Goal: Transaction & Acquisition: Obtain resource

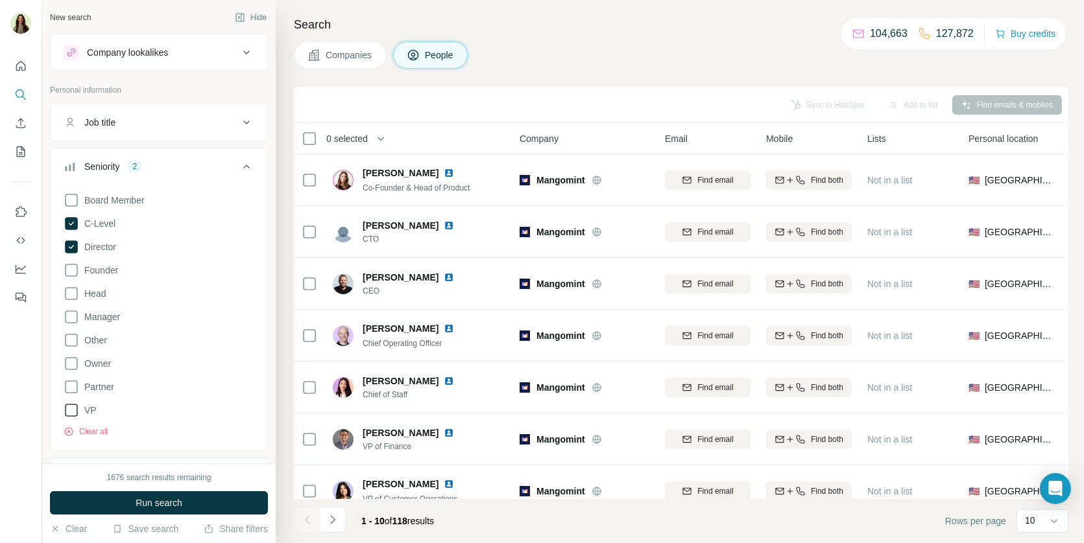
click at [70, 404] on icon at bounding box center [71, 410] width 13 height 13
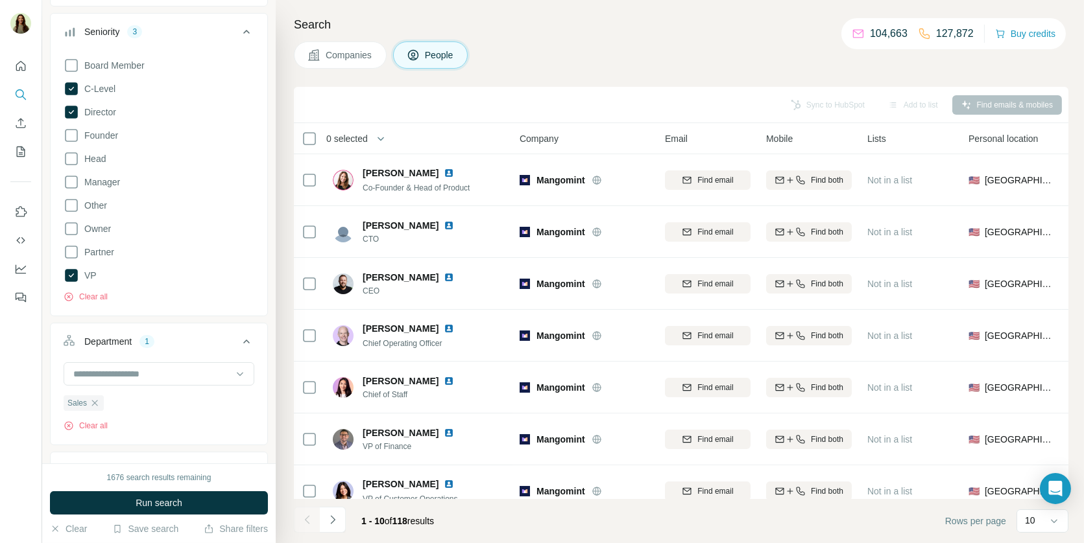
scroll to position [145, 0]
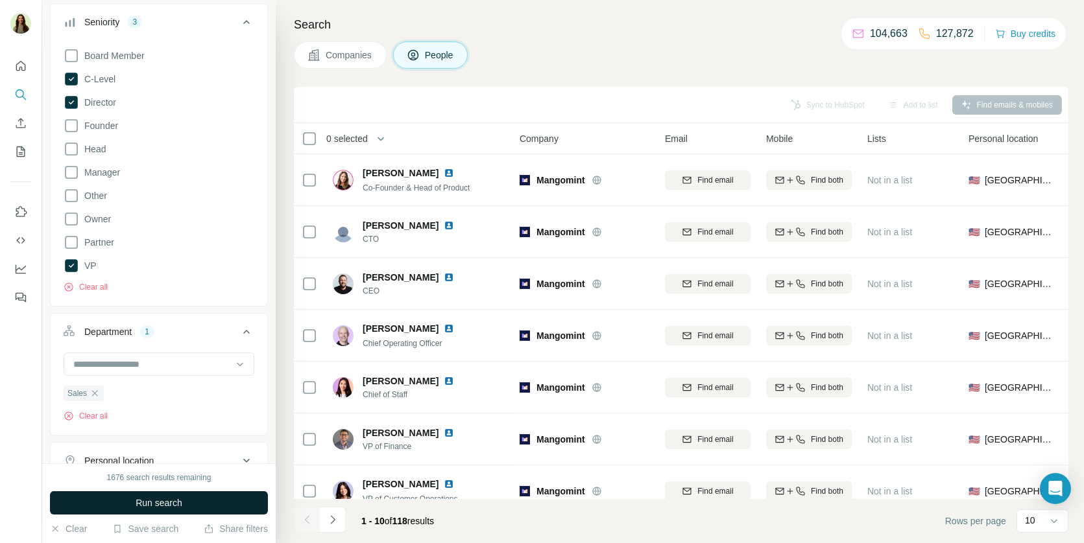
click at [124, 499] on button "Run search" at bounding box center [159, 503] width 218 height 23
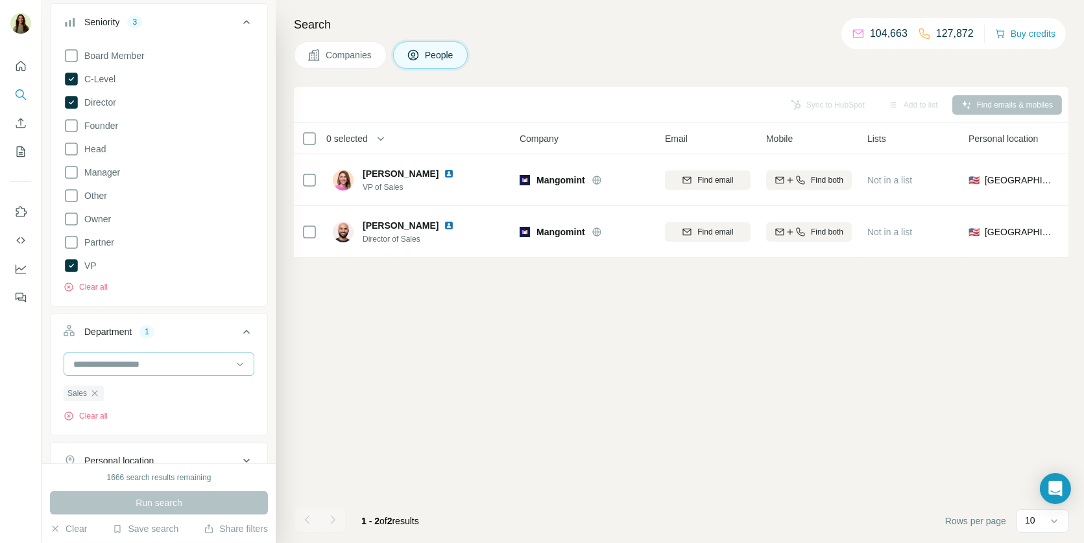
click at [143, 357] on input at bounding box center [152, 364] width 160 height 14
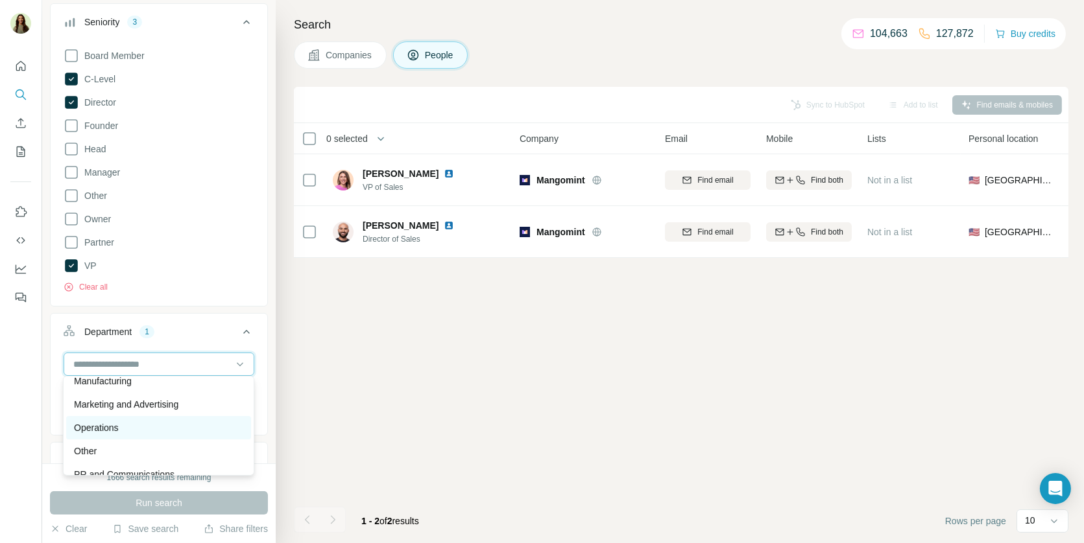
scroll to position [299, 0]
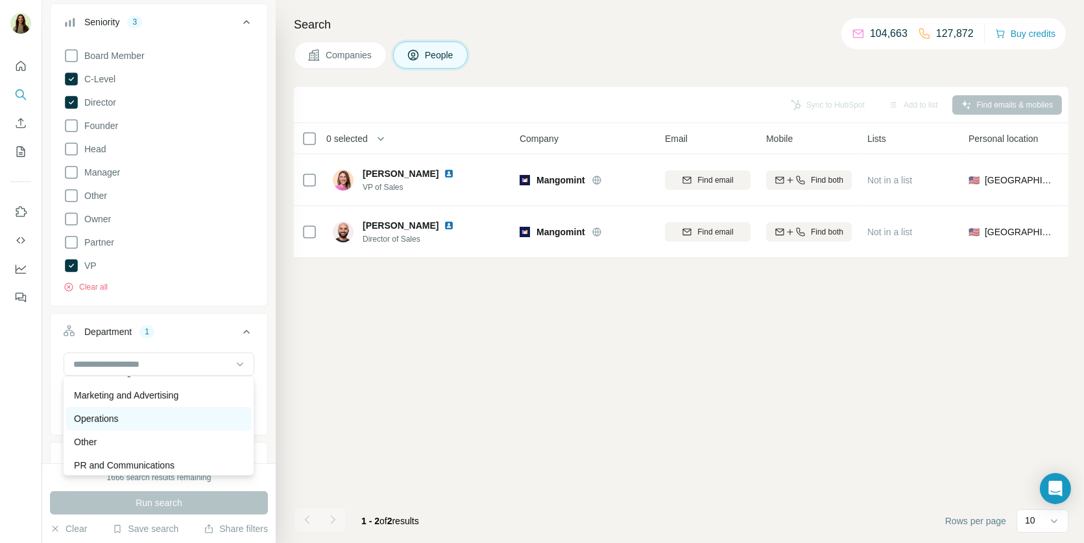
click at [148, 421] on div "Operations" at bounding box center [158, 418] width 169 height 13
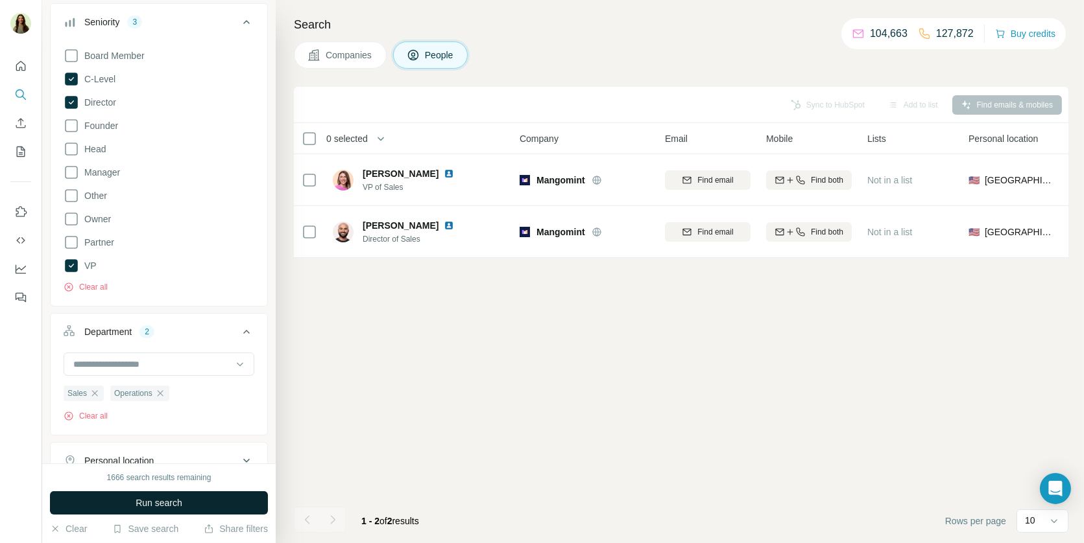
click at [145, 496] on button "Run search" at bounding box center [159, 503] width 218 height 23
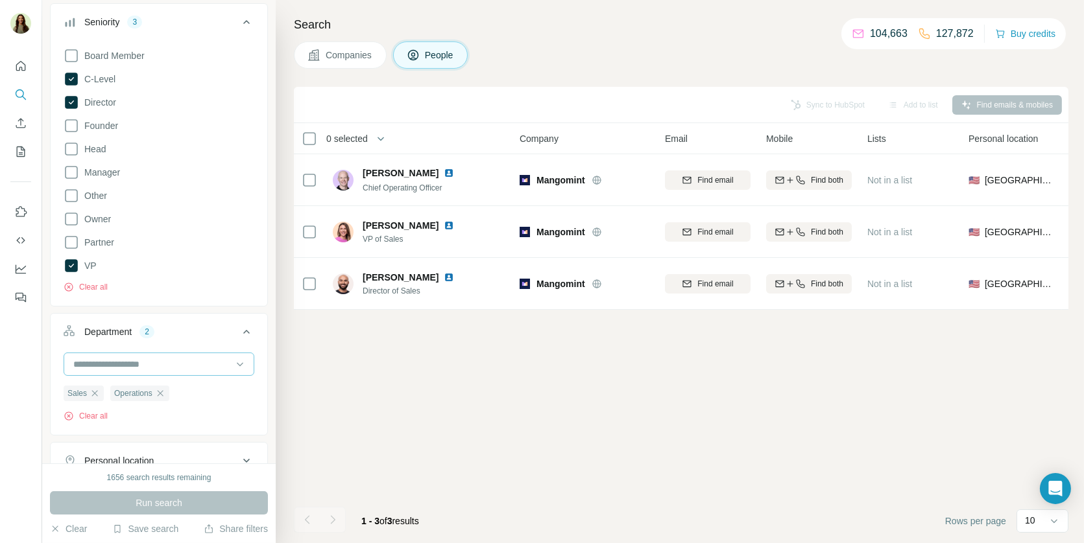
click at [160, 353] on div at bounding box center [152, 364] width 160 height 22
click at [196, 327] on div "Department 2" at bounding box center [151, 332] width 175 height 13
click at [106, 285] on button "Clear all" at bounding box center [86, 287] width 44 height 12
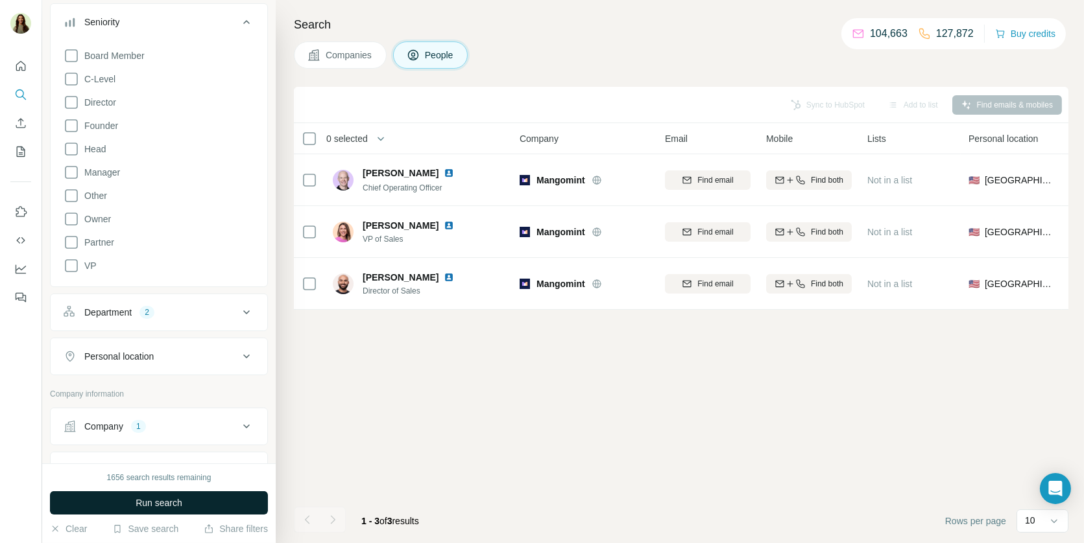
click at [154, 505] on span "Run search" at bounding box center [159, 503] width 47 height 13
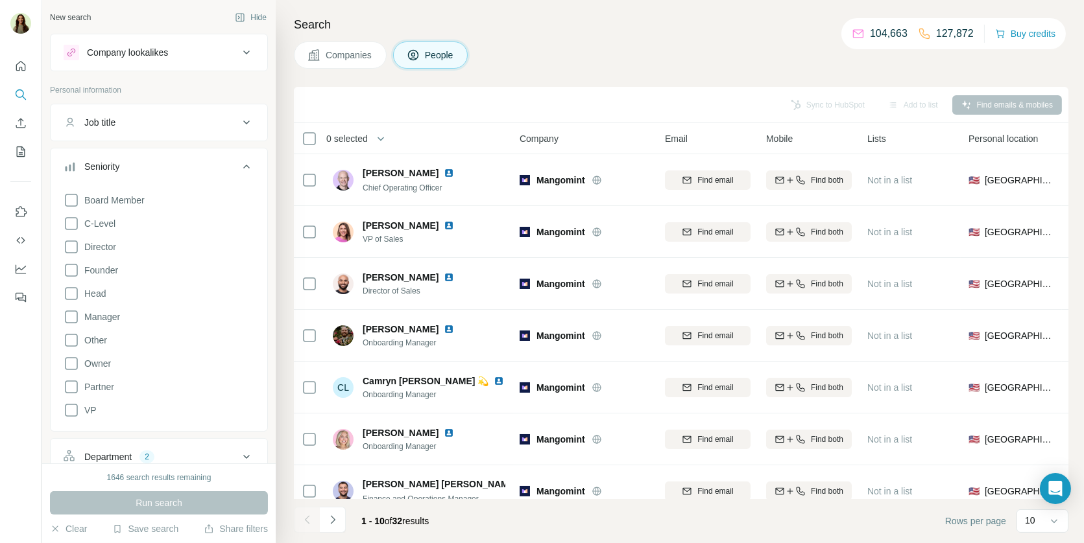
click at [255, 160] on button "Seniority" at bounding box center [159, 169] width 217 height 36
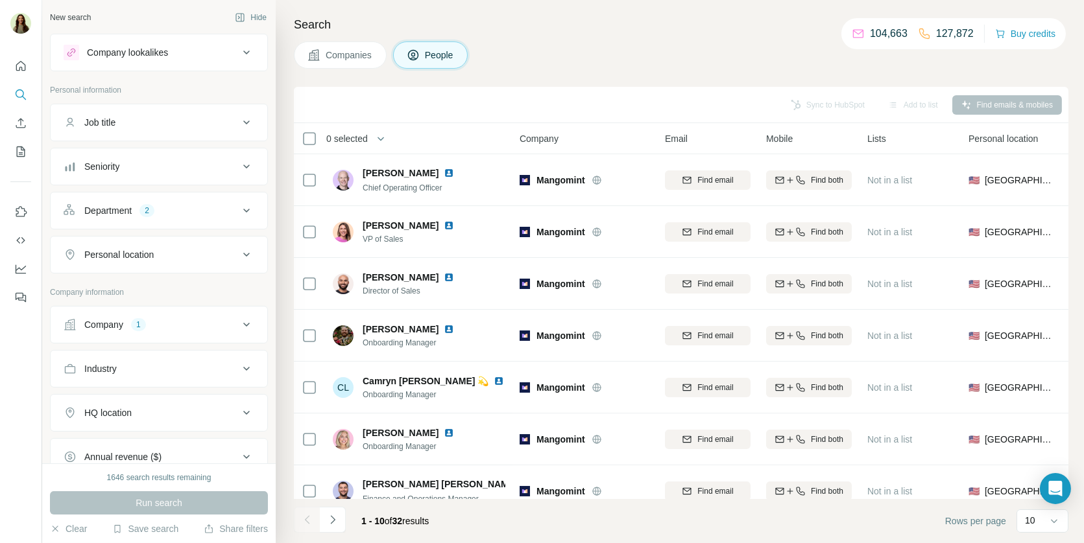
click at [231, 210] on div "Department 2" at bounding box center [151, 210] width 175 height 13
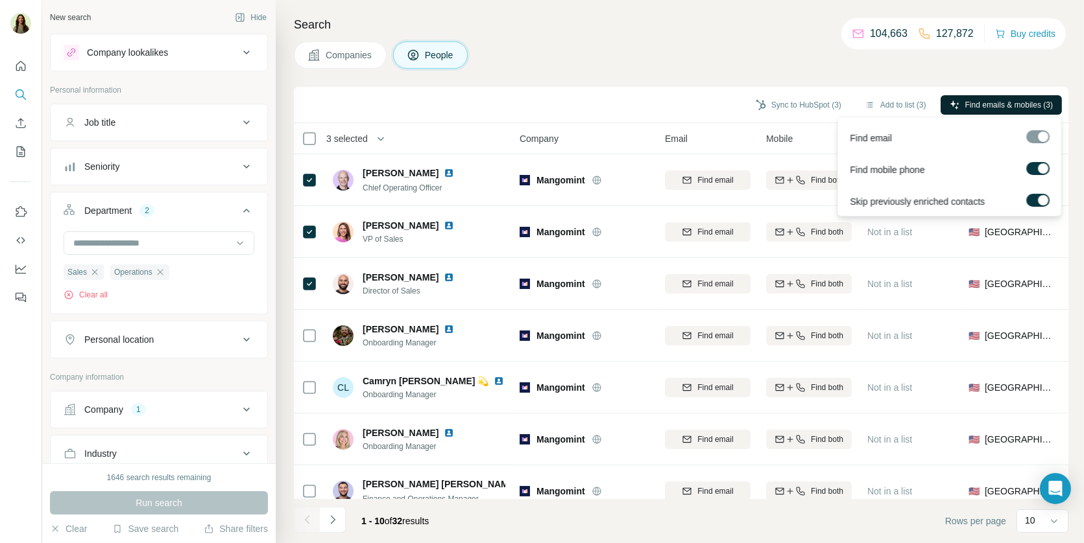
click at [1016, 108] on span "Find emails & mobiles (3)" at bounding box center [1009, 105] width 88 height 12
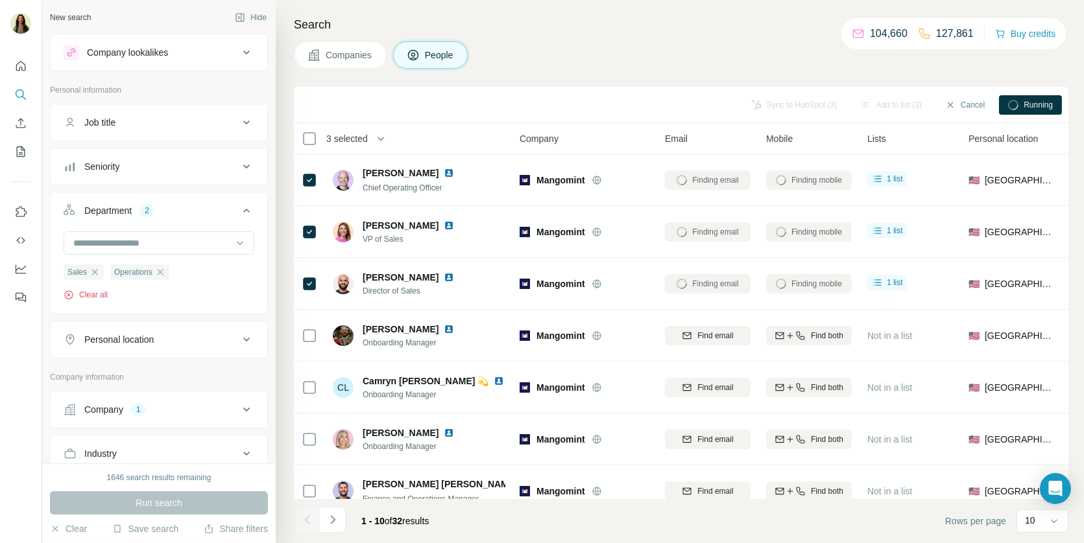
click at [87, 291] on button "Clear all" at bounding box center [86, 295] width 44 height 12
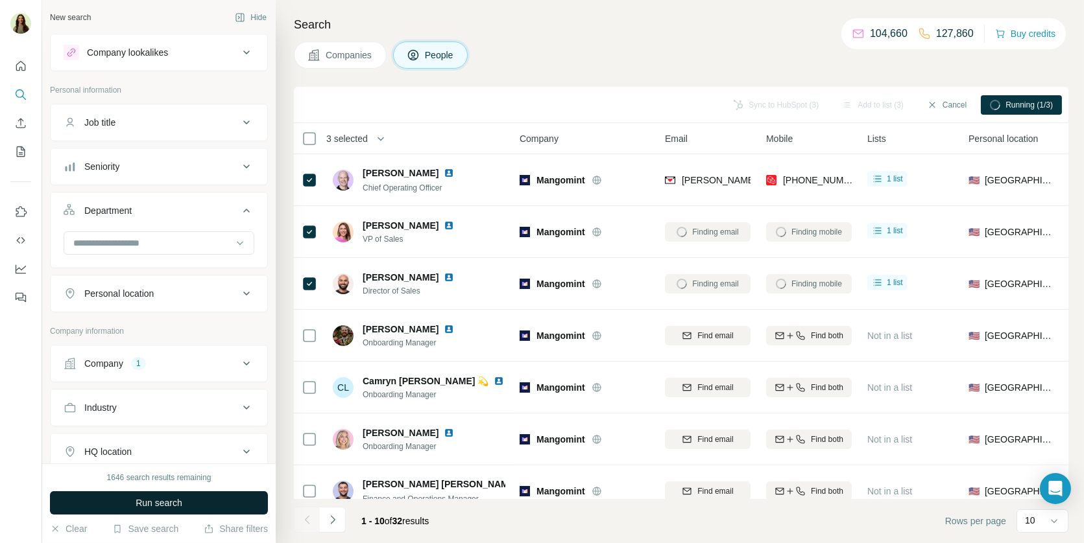
click at [150, 504] on span "Run search" at bounding box center [159, 503] width 47 height 13
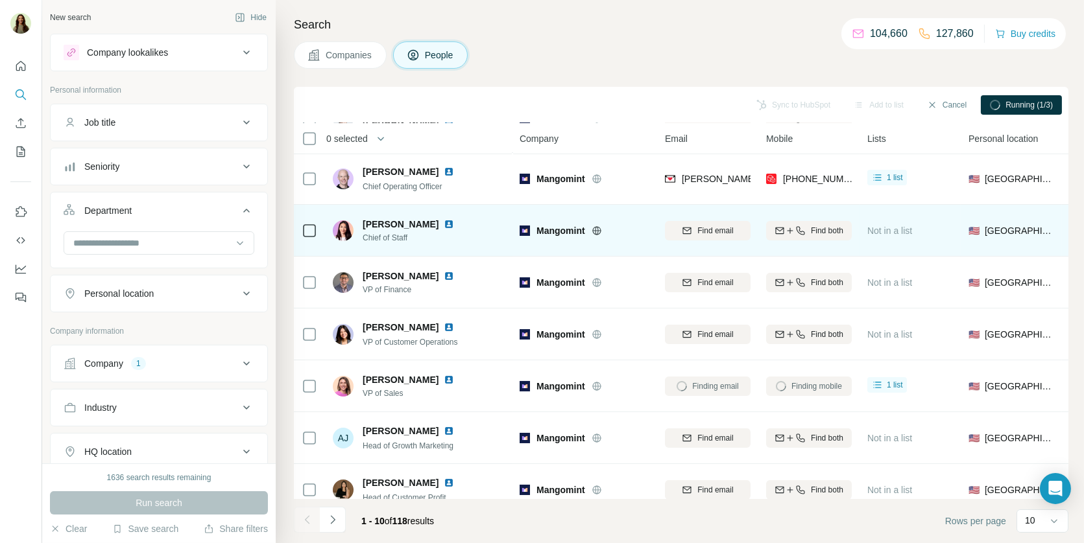
scroll to position [173, 0]
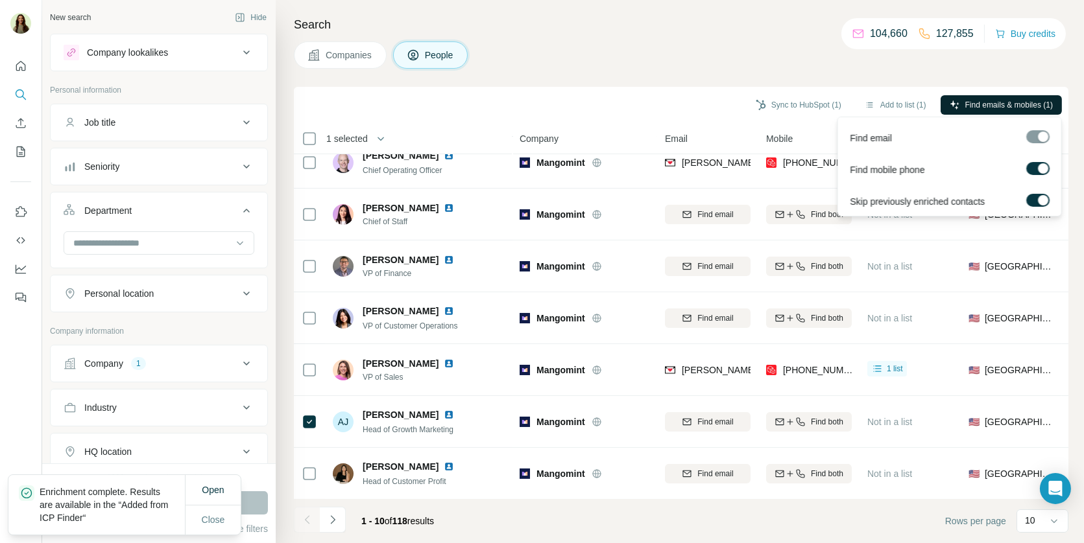
click at [965, 102] on span "Find emails & mobiles (1)" at bounding box center [1009, 105] width 88 height 12
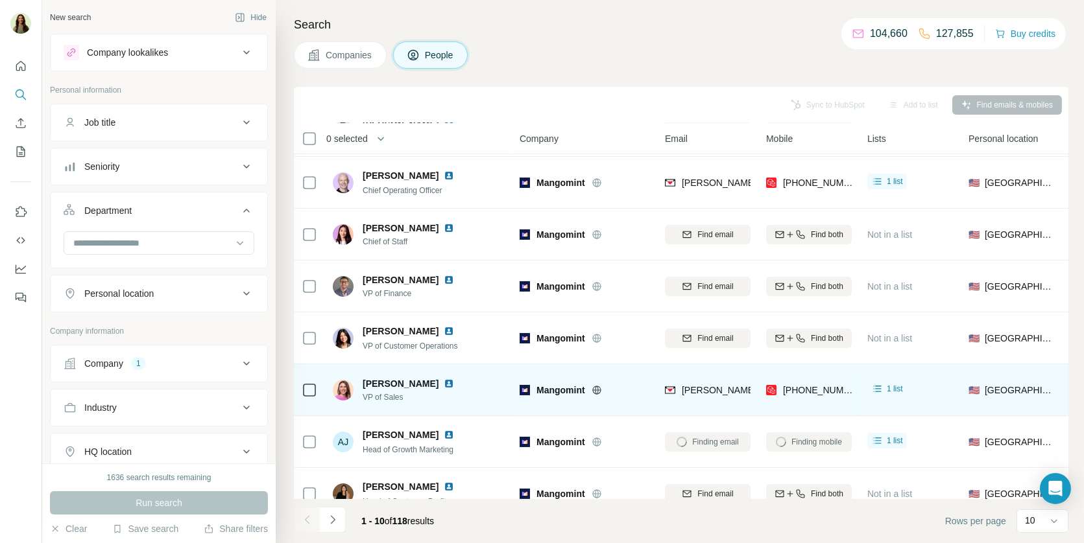
scroll to position [0, 0]
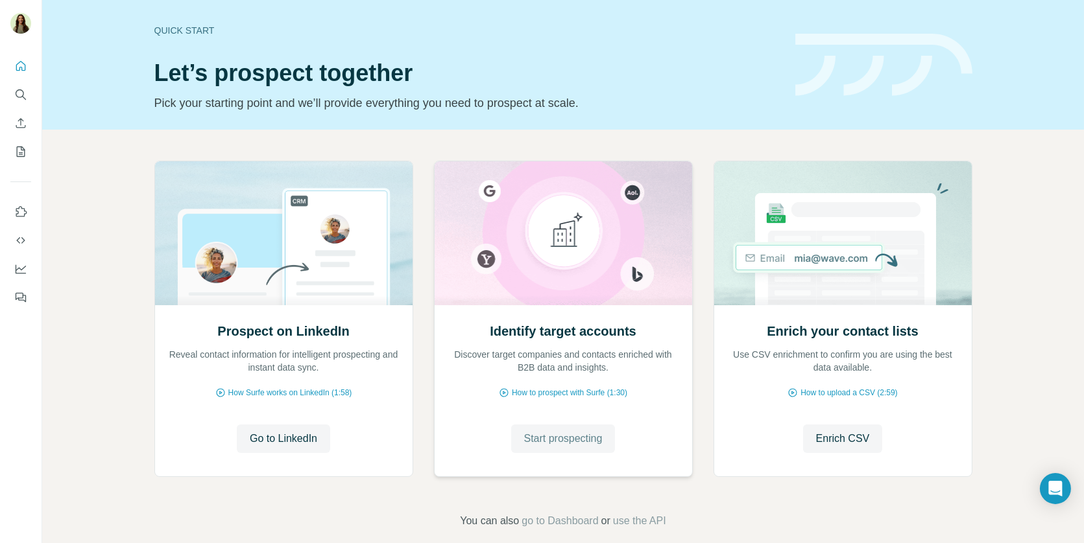
click at [545, 434] on span "Start prospecting" at bounding box center [563, 439] width 78 height 16
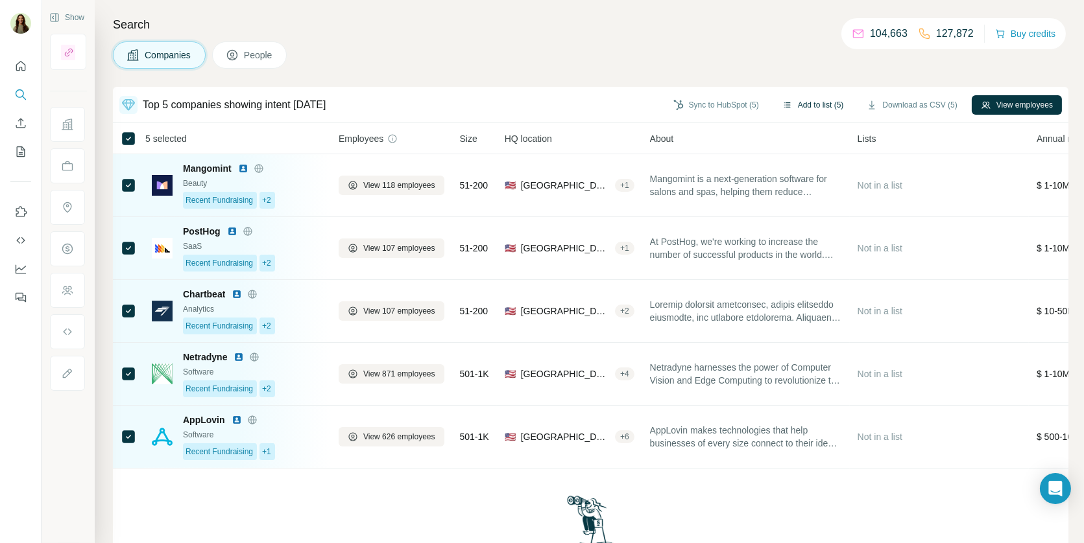
click at [794, 101] on button "Add to list (5)" at bounding box center [813, 104] width 80 height 19
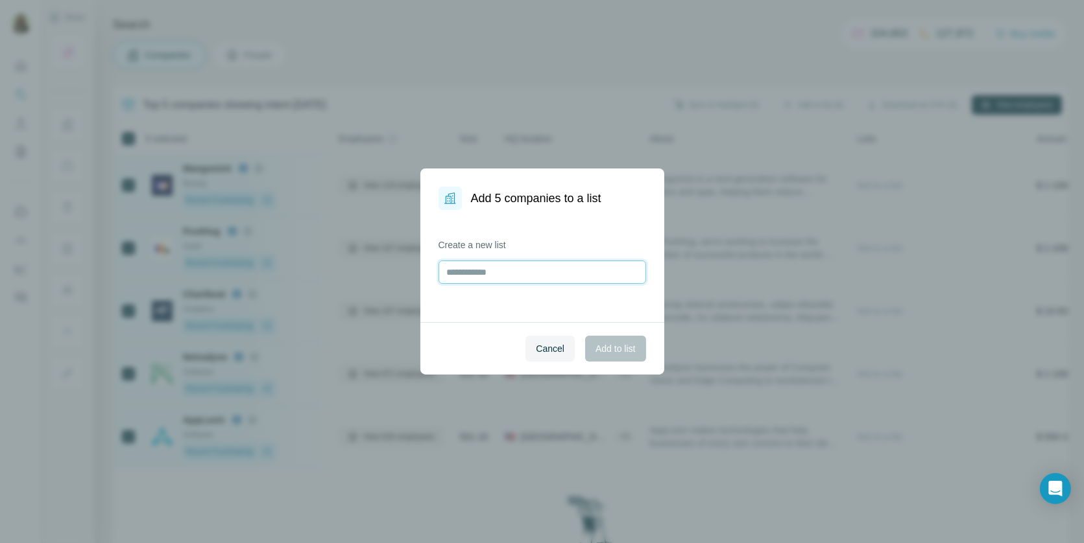
click at [551, 265] on input "text" at bounding box center [541, 272] width 207 height 23
type input "**********"
click at [623, 351] on span "Add to list" at bounding box center [615, 348] width 40 height 13
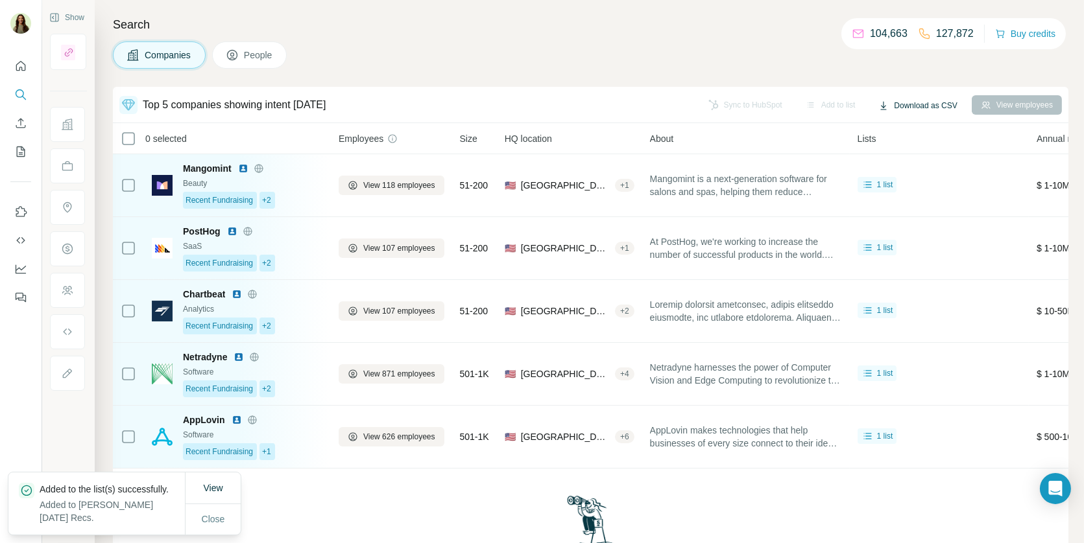
click at [908, 103] on button "Download as CSV" at bounding box center [917, 105] width 97 height 19
click at [909, 130] on div "Current page (5)" at bounding box center [907, 132] width 82 height 23
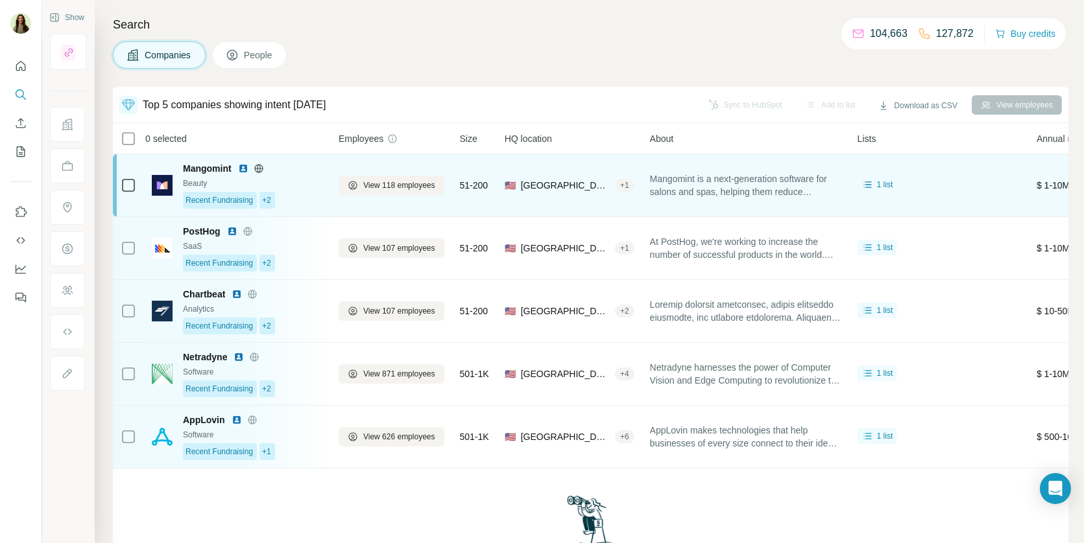
click at [297, 173] on div "Mangomint" at bounding box center [253, 168] width 140 height 13
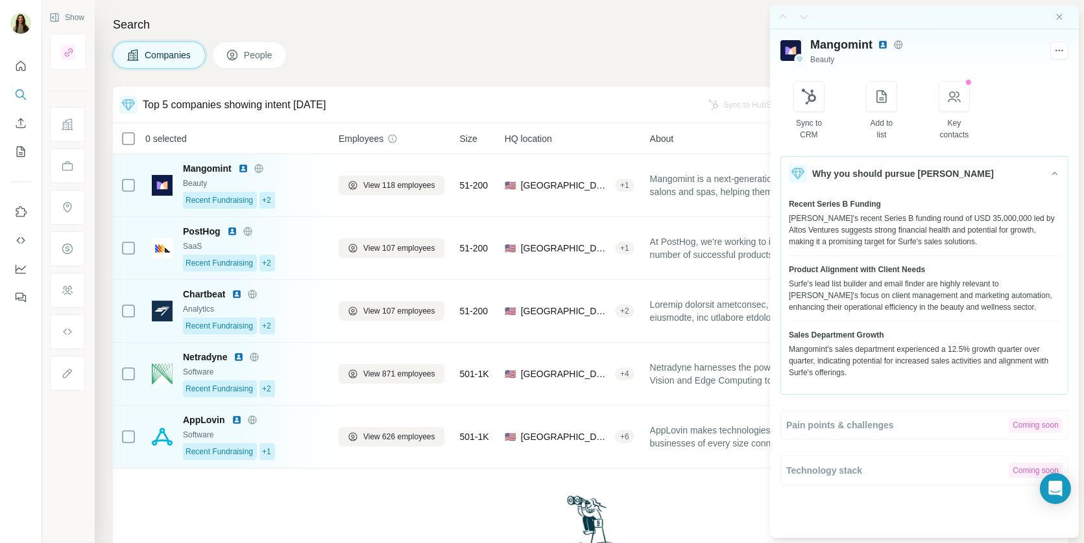
drag, startPoint x: 784, startPoint y: 159, endPoint x: 875, endPoint y: 330, distance: 193.8
click at [875, 330] on div "Why you should pursue Mangomint Recent Series B Funding Mangomint's recent Seri…" at bounding box center [924, 275] width 288 height 239
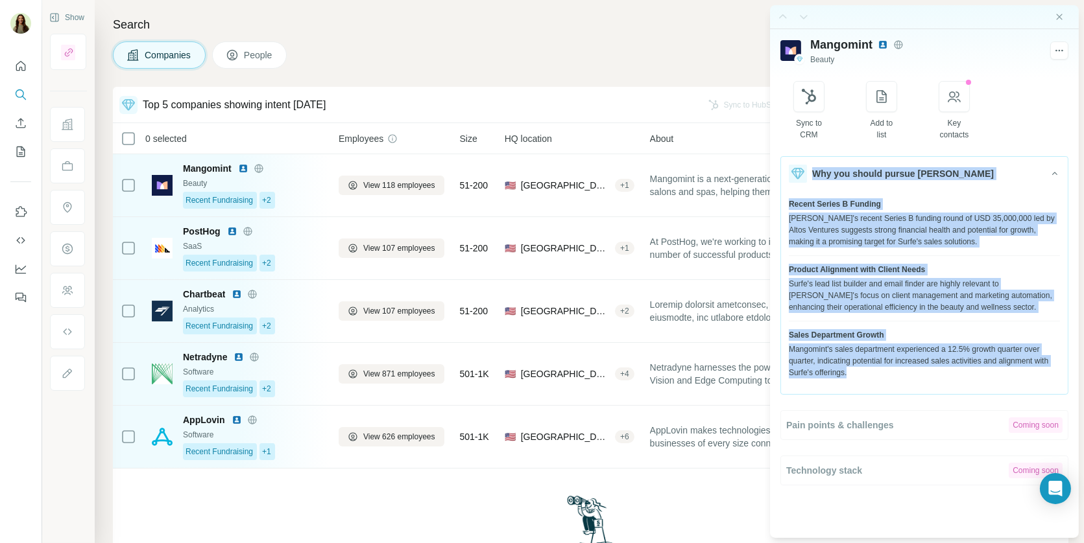
drag, startPoint x: 875, startPoint y: 372, endPoint x: 793, endPoint y: 180, distance: 208.3
click at [794, 180] on div "Why you should pursue Mangomint Recent Series B Funding Mangomint's recent Seri…" at bounding box center [924, 275] width 288 height 239
copy div "Why you should pursue Mangomint Recent Series B Funding Mangomint's recent Seri…"
click at [717, 44] on div "Companies People" at bounding box center [590, 54] width 955 height 27
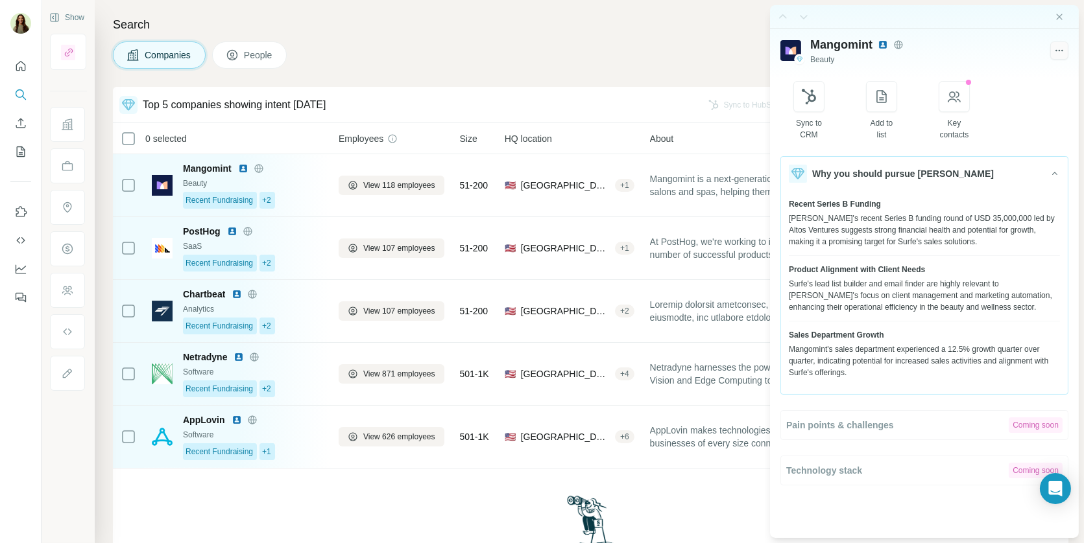
click at [1065, 54] on icon "button" at bounding box center [1059, 50] width 12 height 13
click at [1058, 50] on icon "button" at bounding box center [1059, 51] width 2 height 2
click at [1056, 21] on icon "Close side panel" at bounding box center [1059, 17] width 10 height 10
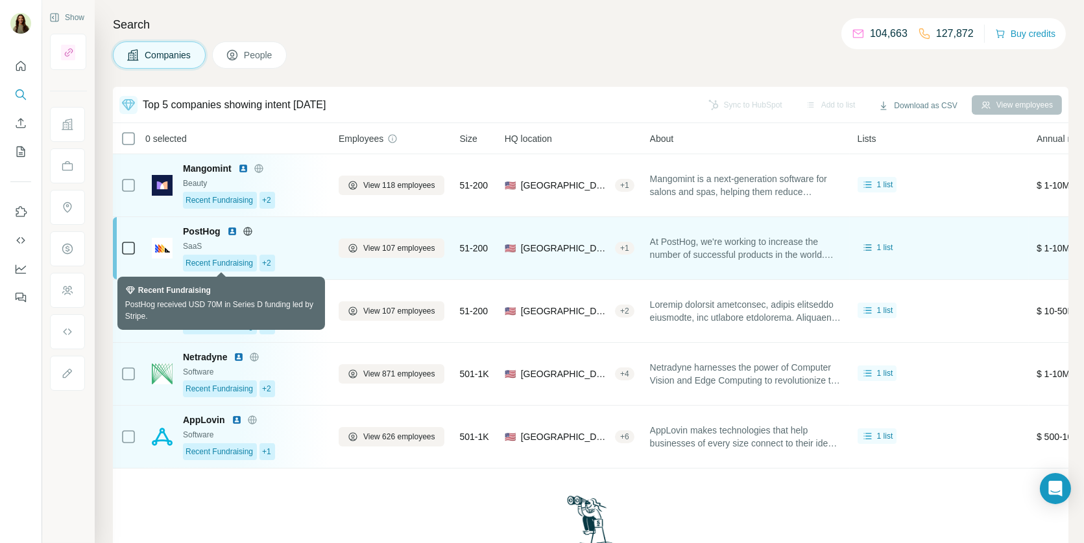
click at [237, 255] on div "Recent Fundraising" at bounding box center [220, 263] width 74 height 17
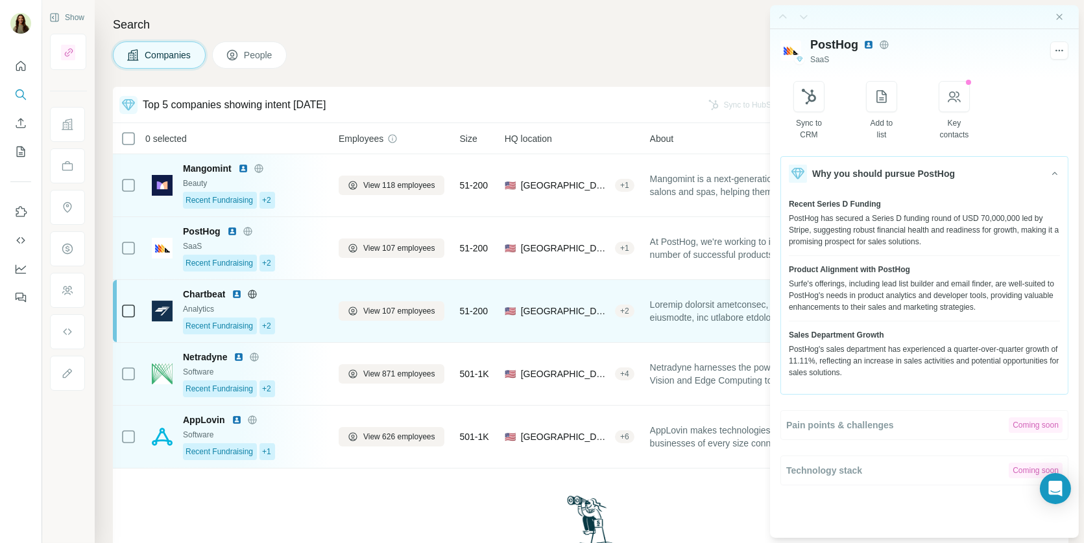
click at [287, 315] on div "Chartbeat Analytics Recent Fundraising +2" at bounding box center [253, 311] width 140 height 47
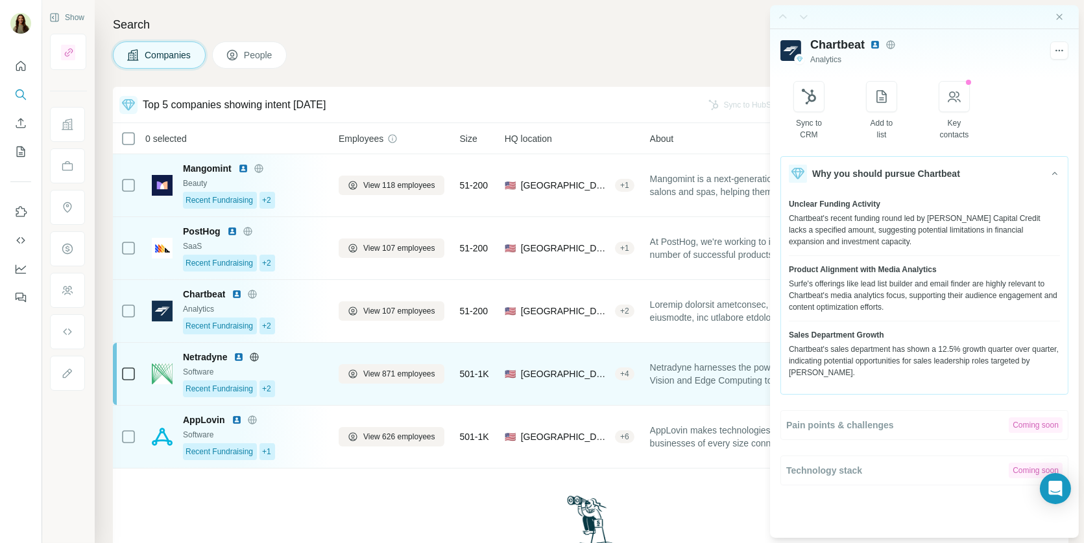
click at [282, 355] on div "Netradyne" at bounding box center [253, 357] width 140 height 13
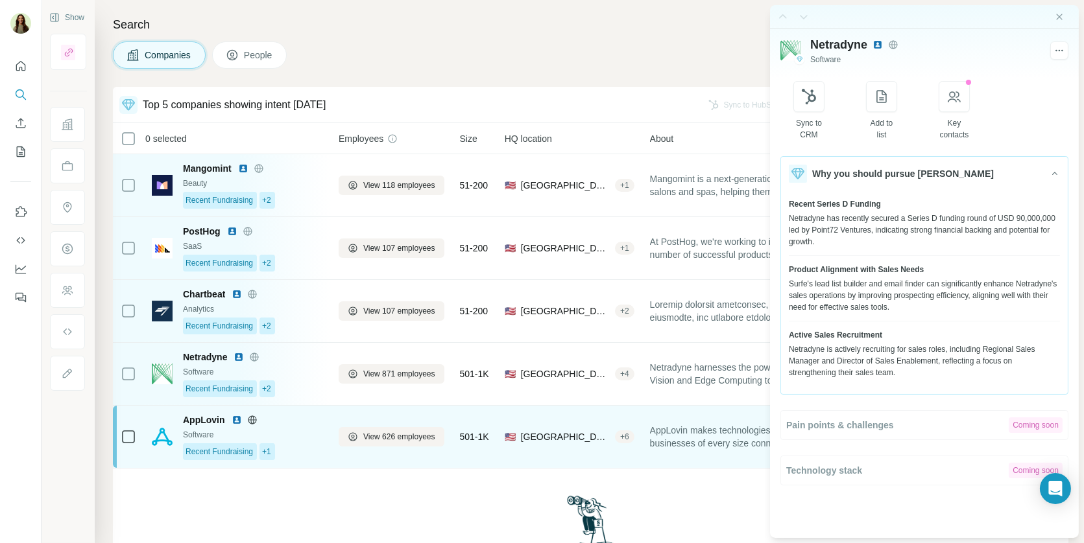
click at [284, 415] on div "AppLovin" at bounding box center [253, 420] width 140 height 13
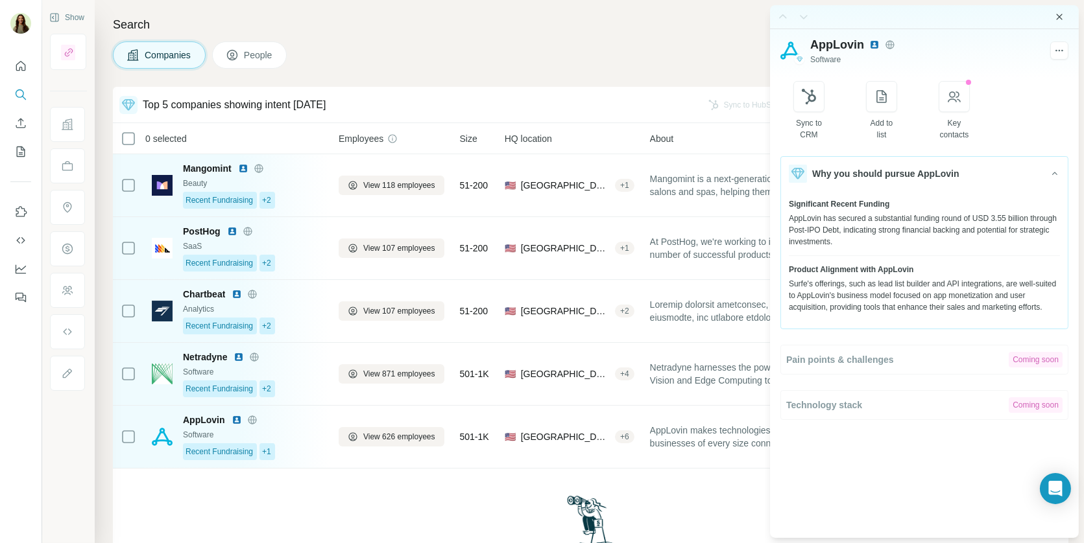
click at [1055, 18] on icon "Close side panel" at bounding box center [1059, 17] width 10 height 10
